Goal: Go to known website: Access a specific website the user already knows

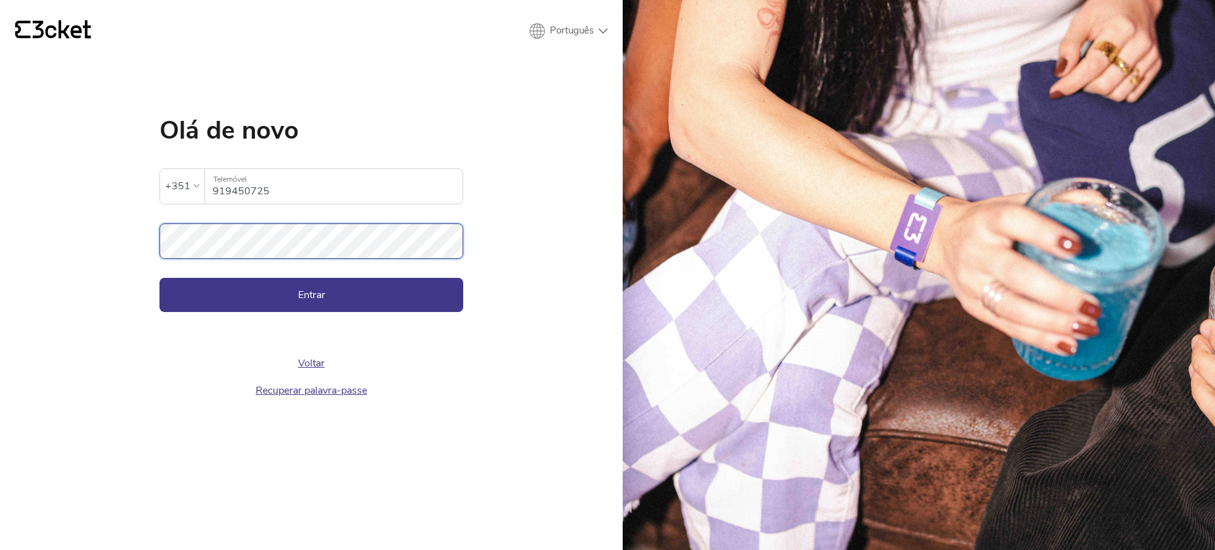
click at [159, 278] on button "Entrar" at bounding box center [311, 295] width 304 height 34
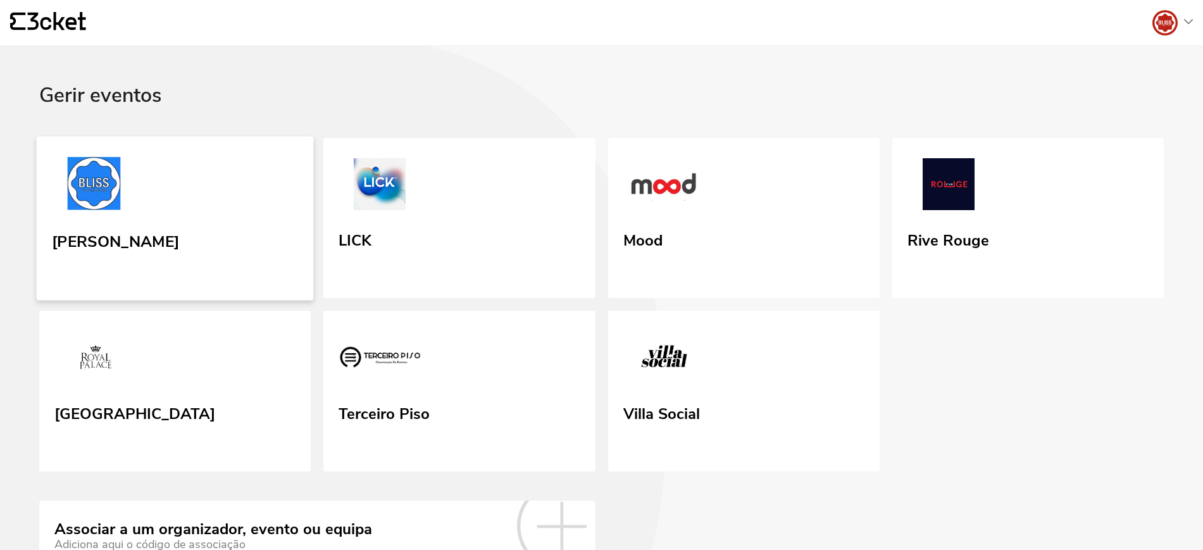
click at [243, 228] on link "[PERSON_NAME]" at bounding box center [175, 218] width 277 height 164
click at [137, 182] on link "[PERSON_NAME]" at bounding box center [175, 218] width 277 height 164
